Goal: Information Seeking & Learning: Learn about a topic

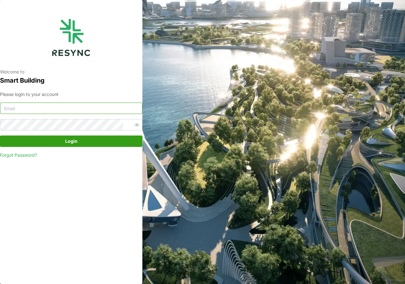
type input "adm.tech@th.knightfrank.com"
click at [70, 143] on span "Login" at bounding box center [71, 141] width 12 height 11
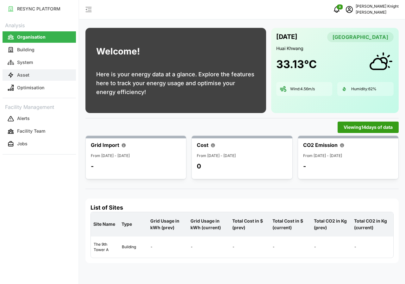
click at [34, 72] on button "Asset" at bounding box center [39, 74] width 73 height 11
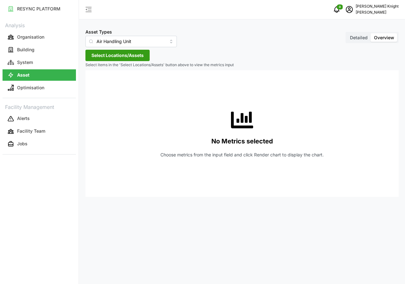
click at [354, 37] on span "Detailed" at bounding box center [359, 37] width 18 height 5
click at [347, 33] on input "Detailed" at bounding box center [347, 33] width 0 height 0
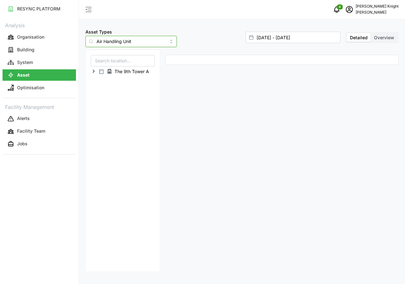
click at [160, 40] on input "Air Handling Unit" at bounding box center [130, 41] width 91 height 11
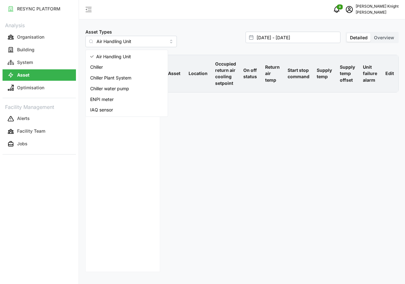
click at [172, 177] on div "Asset Location Occupied return air cooling setpoint On off status Return air te…" at bounding box center [282, 163] width 239 height 222
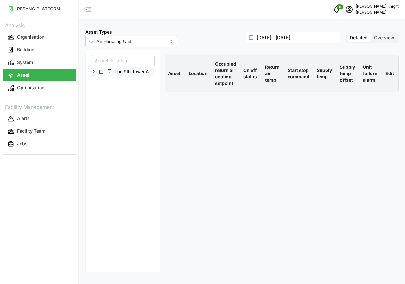
click at [103, 74] on div "The 9th Tower A" at bounding box center [122, 71] width 63 height 9
click at [102, 68] on div "The 9th Tower A" at bounding box center [122, 71] width 63 height 9
click at [101, 71] on span "Select The 9th Tower A" at bounding box center [101, 72] width 4 height 4
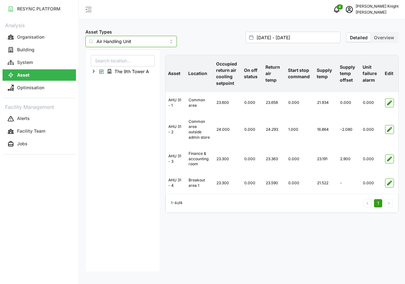
click at [158, 40] on input "Air Handling Unit" at bounding box center [130, 41] width 91 height 11
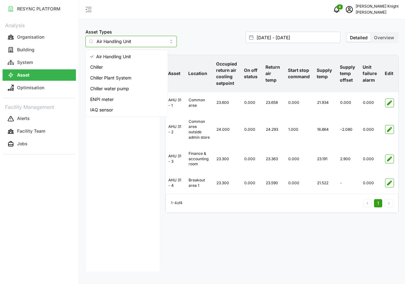
click at [111, 110] on span "IAQ sensor" at bounding box center [101, 109] width 23 height 7
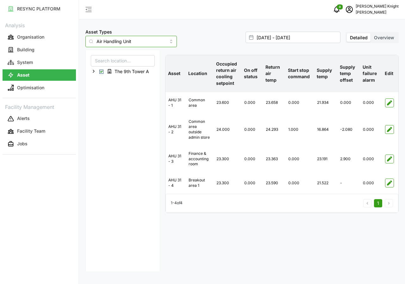
type input "IAQ sensor"
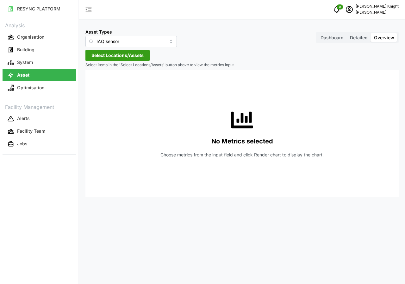
click at [328, 39] on span "Dashboard" at bounding box center [331, 37] width 23 height 5
click at [317, 33] on input "Dashboard" at bounding box center [317, 33] width 0 height 0
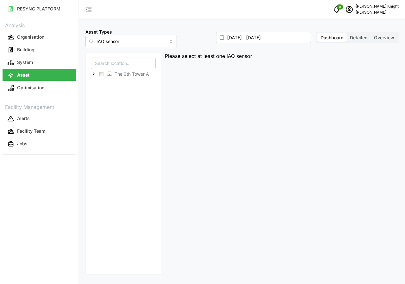
click at [364, 36] on span "Detailed" at bounding box center [359, 37] width 18 height 5
click at [347, 33] on input "Detailed" at bounding box center [347, 33] width 0 height 0
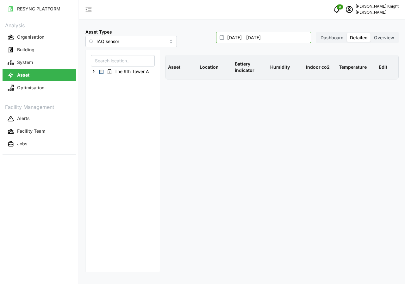
click at [259, 42] on input "[DATE] - [DATE]" at bounding box center [263, 37] width 95 height 11
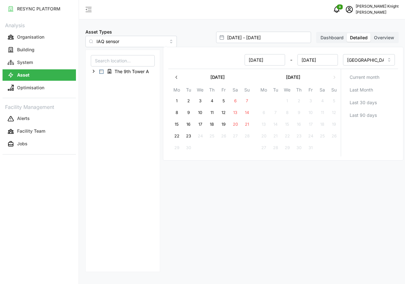
click at [259, 42] on input "[DATE] - [DATE]" at bounding box center [263, 37] width 95 height 11
click at [189, 136] on button "23" at bounding box center [188, 135] width 11 height 11
type input "[DATE] - [DATE]"
type input "[DATE]"
click at [189, 136] on button "23" at bounding box center [188, 135] width 11 height 11
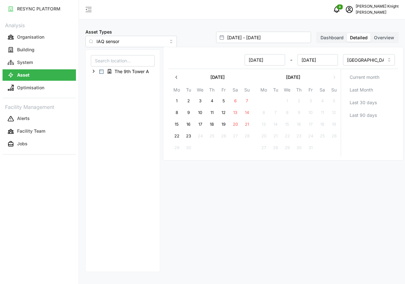
type input "[DATE] - [DATE]"
type input "[DATE]"
click at [189, 136] on button "23" at bounding box center [188, 135] width 11 height 11
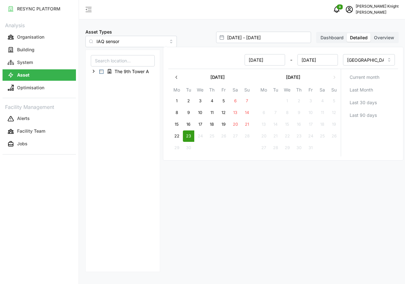
click at [132, 91] on div "The 9th Tower A" at bounding box center [122, 161] width 75 height 222
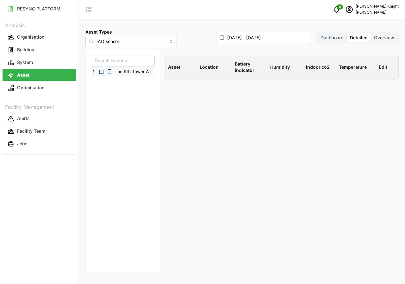
click at [102, 73] on span "Select The 9th Tower A" at bounding box center [101, 72] width 4 height 4
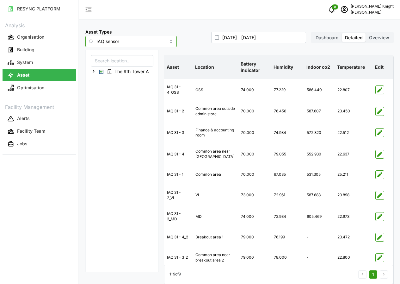
click at [161, 44] on input "IAQ sensor" at bounding box center [130, 41] width 91 height 11
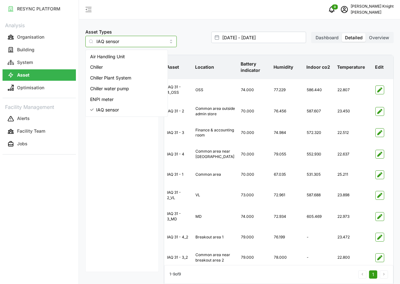
click at [121, 53] on span "Air Handling Unit" at bounding box center [107, 56] width 35 height 7
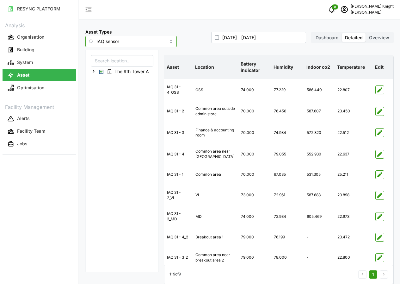
type input "Air Handling Unit"
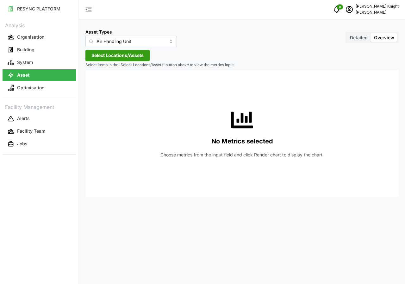
click at [356, 39] on span "Detailed" at bounding box center [359, 37] width 18 height 5
click at [347, 33] on input "Detailed" at bounding box center [347, 33] width 0 height 0
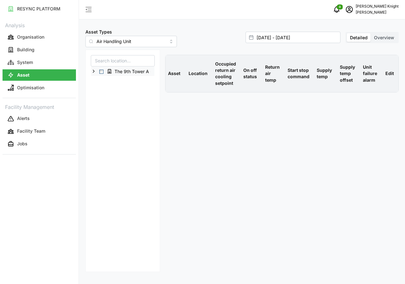
click at [101, 72] on span "Select The 9th Tower A" at bounding box center [101, 72] width 4 height 4
